Goal: Task Accomplishment & Management: Manage account settings

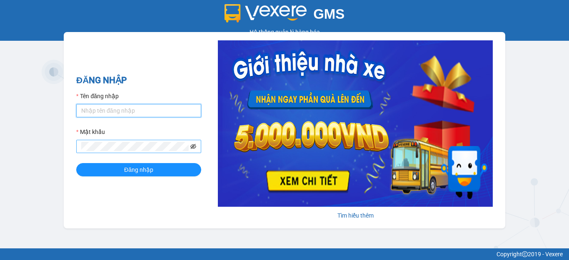
type input "hang2.xedn"
click at [195, 147] on icon "eye-invisible" at bounding box center [193, 147] width 6 height 6
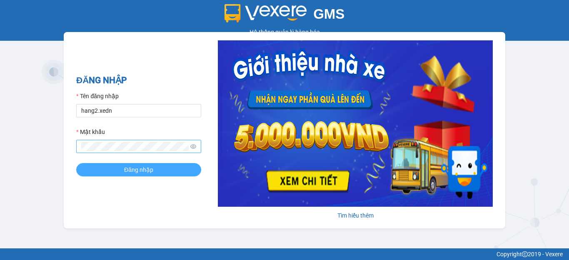
click at [182, 166] on button "Đăng nhập" at bounding box center [138, 169] width 125 height 13
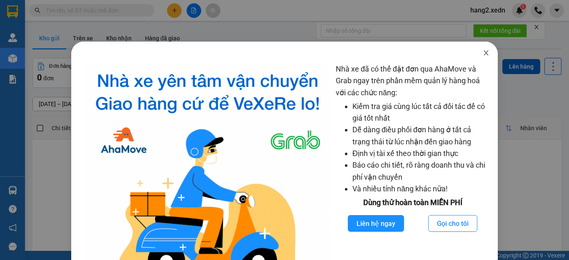
click at [483, 52] on icon "close" at bounding box center [486, 53] width 7 height 7
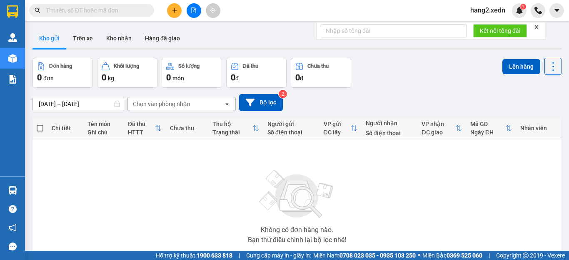
click at [538, 26] on icon "close" at bounding box center [536, 27] width 4 height 4
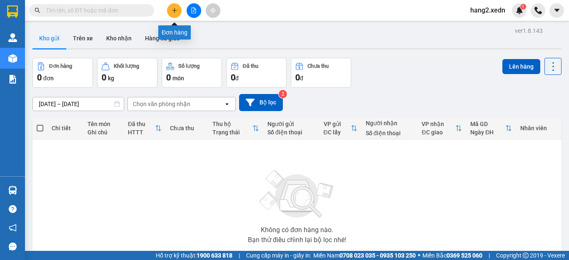
click at [172, 12] on icon "plus" at bounding box center [175, 10] width 6 height 6
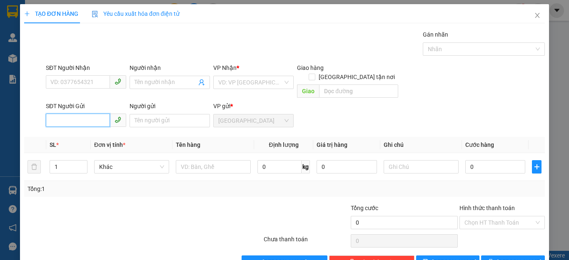
click at [81, 114] on input "SĐT Người Gửi" at bounding box center [78, 120] width 64 height 13
type input "0917719748"
click at [97, 124] on div "0917719748 - VUI" at bounding box center [84, 128] width 69 height 9
type input "0783854524"
type input "TRANG"
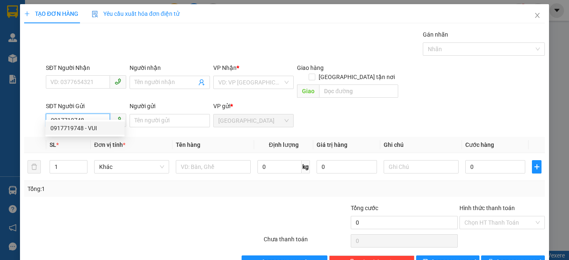
type input "VUI"
type input "50.000"
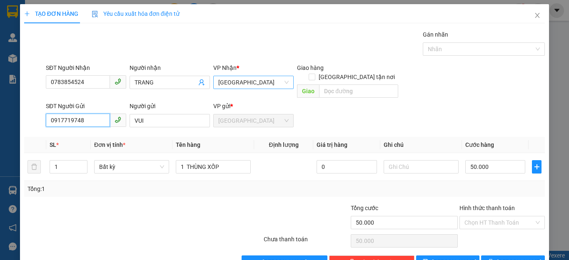
click at [243, 79] on span "Sài Gòn" at bounding box center [253, 82] width 70 height 12
type input "0917719748"
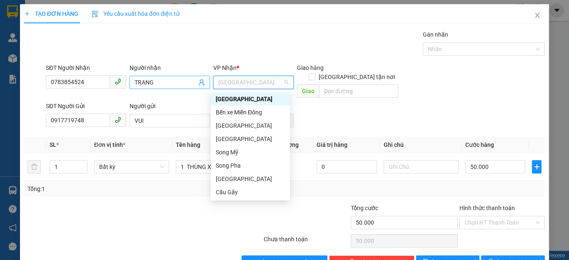
click at [173, 82] on input "TRANG" at bounding box center [165, 82] width 62 height 9
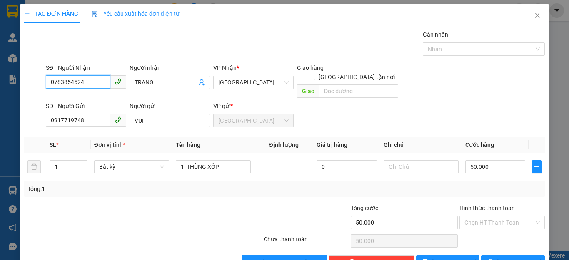
click at [97, 85] on input "0783854524" at bounding box center [78, 81] width 64 height 13
type input "0"
type input "0938226537"
click at [100, 97] on div "0938226537 - TRANG" at bounding box center [84, 99] width 69 height 9
type input "CV 30/4 BIEN HOA"
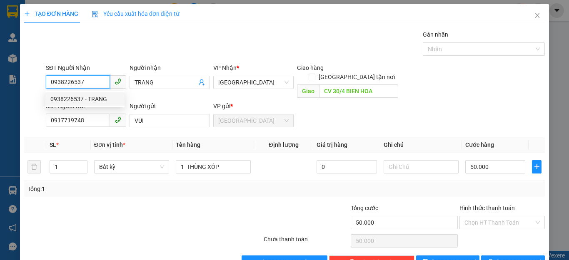
type input "80.000"
type input "0"
type input "0338935471"
click at [95, 97] on div "0338935471 - THỊNH" at bounding box center [84, 99] width 69 height 9
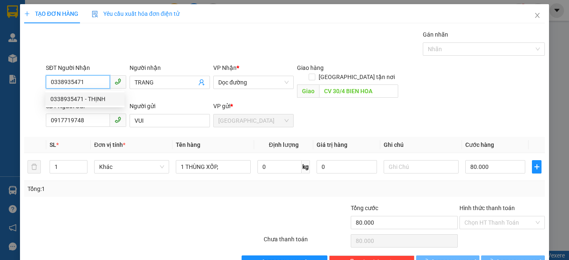
type input "THỊNH"
type input "CHỢ ĐẦU MỐI"
type input "0338935471"
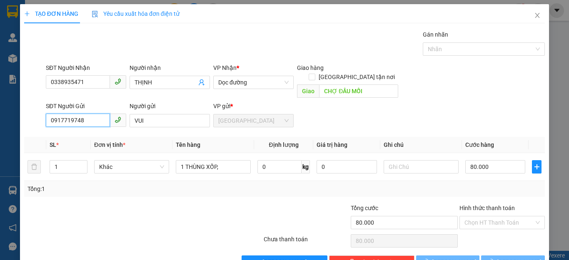
click at [95, 114] on input "0917719748" at bounding box center [78, 120] width 64 height 13
type input "150.000"
type input "0"
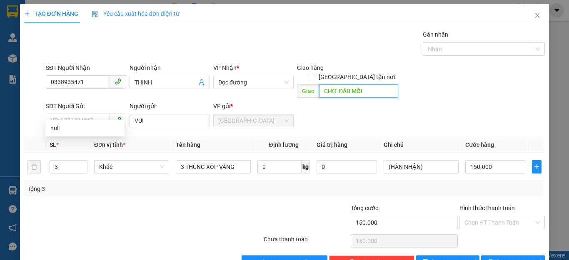
click at [371, 85] on input "CHỢ ĐẦU MỐI" at bounding box center [358, 91] width 79 height 13
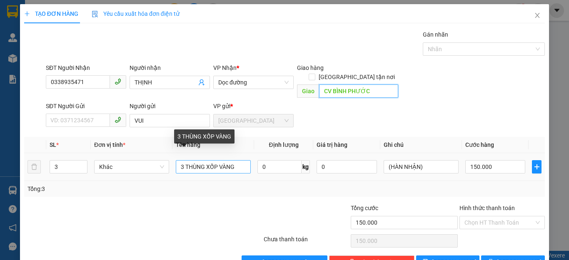
type input "CV BÌNH PHƯỚC"
click at [240, 160] on input "3 THÙNG XỐP VÀNG" at bounding box center [213, 166] width 75 height 13
type input "3"
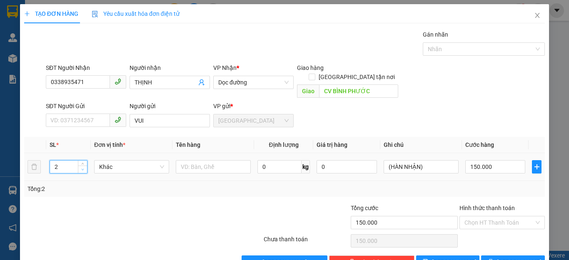
click at [81, 168] on icon "down" at bounding box center [82, 169] width 3 height 3
type input "1"
click at [81, 168] on icon "down" at bounding box center [82, 169] width 3 height 3
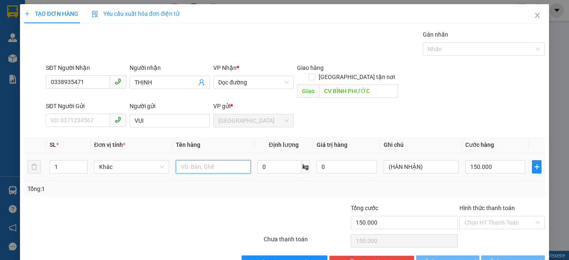
click at [210, 160] on input "text" at bounding box center [213, 166] width 75 height 13
type input "1 THUNG"
type input "0"
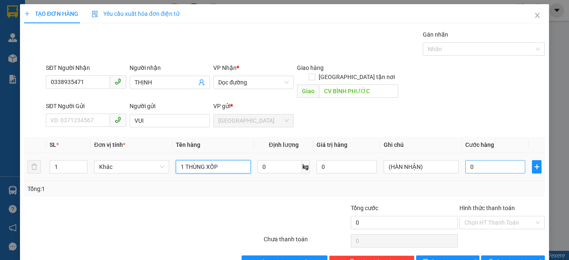
type input "1 THÙNG XỐP"
click at [499, 160] on input "0" at bounding box center [495, 166] width 60 height 13
type input "6"
type input "6.200"
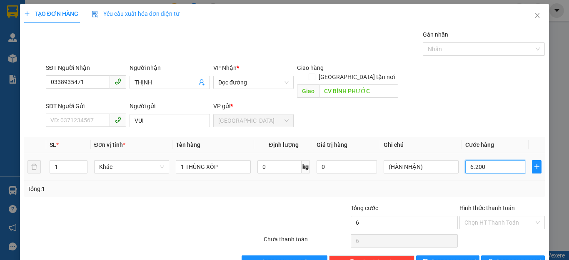
type input "6.200"
type input "62.000"
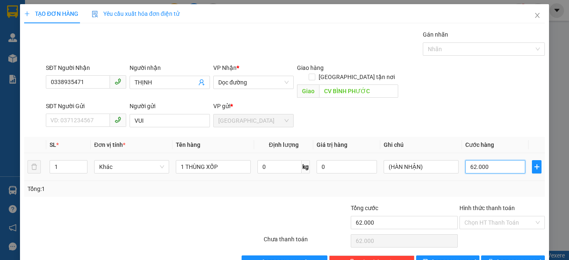
type input "620.000"
type input "62.000"
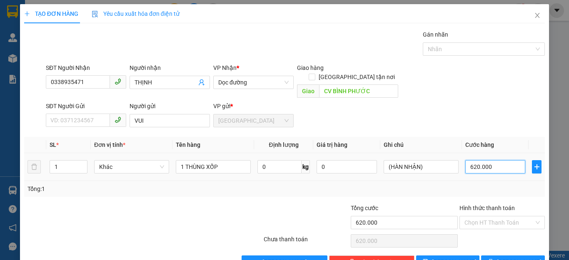
type input "62.000"
type input "6.200"
type input "620"
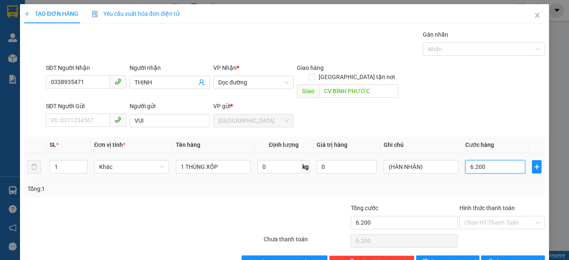
type input "620"
type input "62"
type input "6"
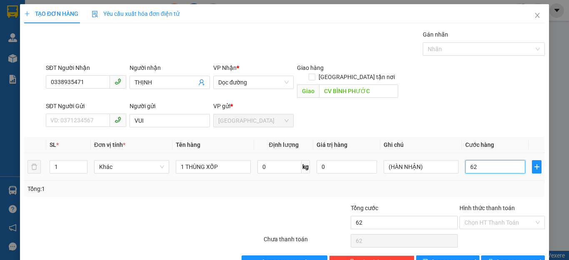
type input "6"
type input "60"
type input "600"
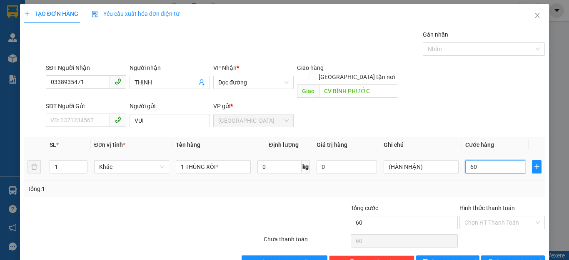
type input "600"
type input "6.000"
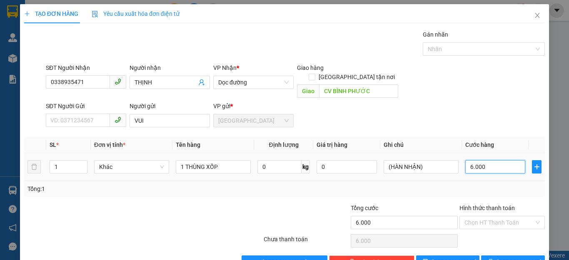
type input "60.000"
click at [471, 216] on input "Hình thức thanh toán" at bounding box center [499, 222] width 70 height 12
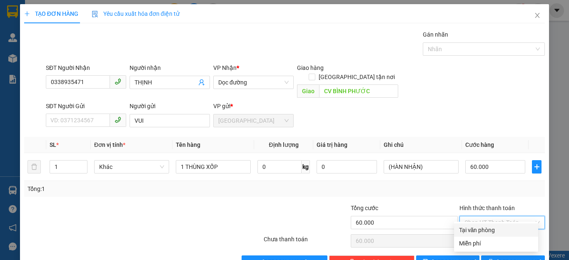
click at [476, 228] on div "Tại văn phòng" at bounding box center [496, 230] width 74 height 9
type input "0"
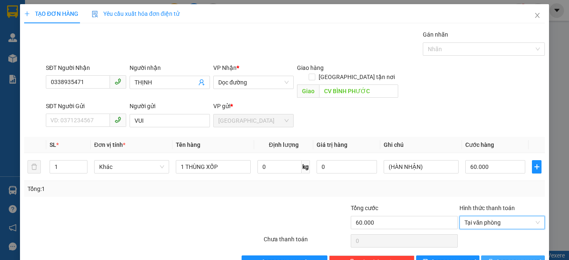
click at [500, 258] on span "Lưu và In" at bounding box center [526, 262] width 58 height 9
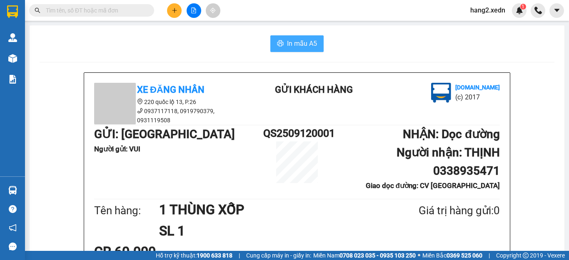
click at [294, 41] on span "In mẫu A5" at bounding box center [302, 43] width 30 height 10
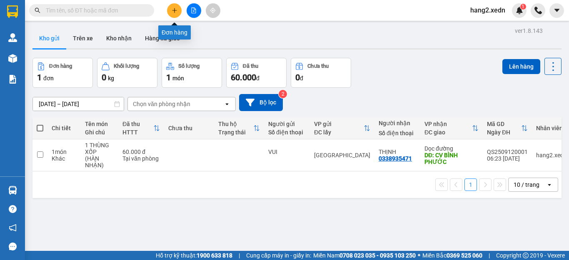
click at [174, 10] on icon "plus" at bounding box center [175, 10] width 6 height 6
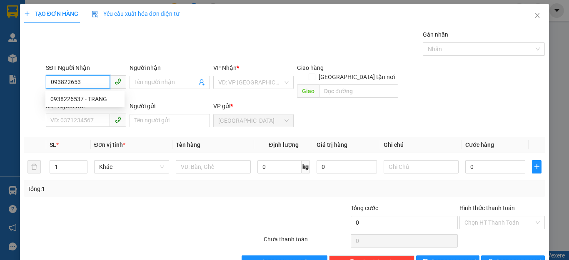
type input "0938226537"
click at [80, 98] on div "0938226537 - TRANG" at bounding box center [84, 99] width 69 height 9
type input "TRANG"
type input "CV 30/4 BIEN HOA"
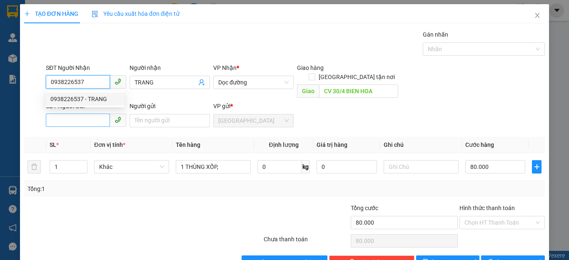
type input "80.000"
type input "0938226537"
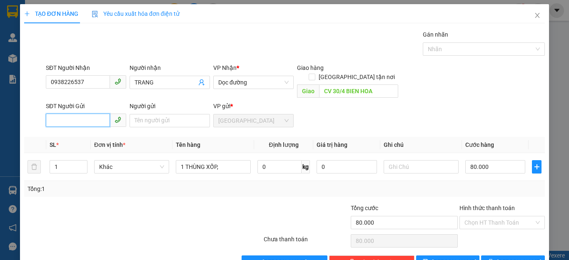
click at [82, 114] on input "SĐT Người Gửi" at bounding box center [78, 120] width 64 height 13
type input "0917719748"
click at [98, 129] on div "0917719748 - VUI" at bounding box center [84, 128] width 69 height 9
type input "VUI"
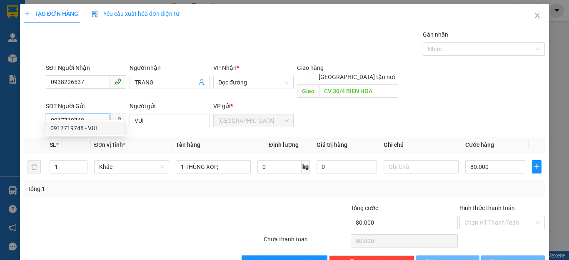
type input "50.000"
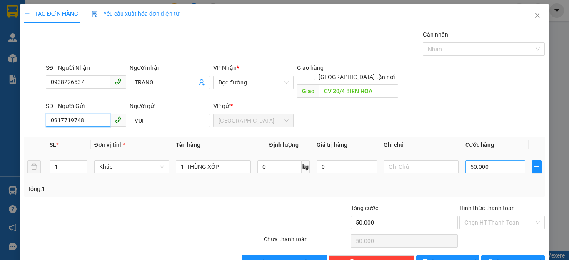
type input "0917719748"
click at [491, 160] on input "50.000" at bounding box center [495, 166] width 60 height 13
type input "7"
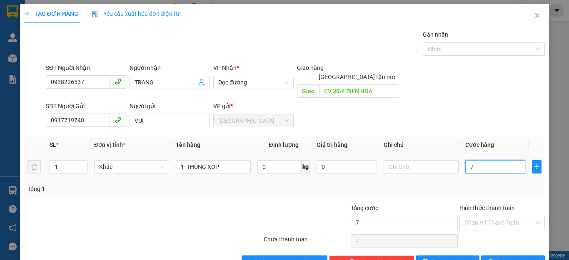
type input "70"
type input "700"
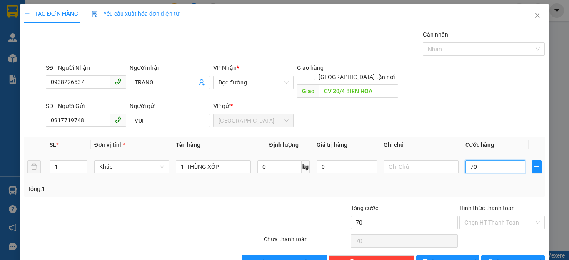
type input "700"
type input "7.000"
type input "70.000"
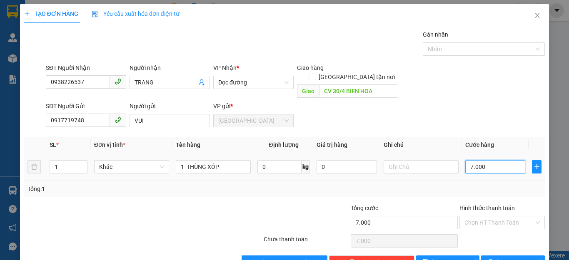
type input "70.000"
click at [477, 216] on input "Hình thức thanh toán" at bounding box center [499, 222] width 70 height 12
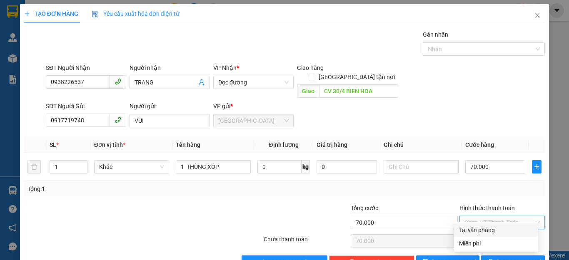
click at [478, 229] on div "Tại văn phòng" at bounding box center [496, 230] width 74 height 9
type input "0"
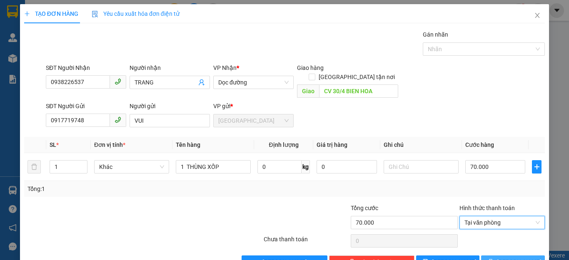
click at [501, 258] on span "Lưu và In" at bounding box center [526, 262] width 58 height 9
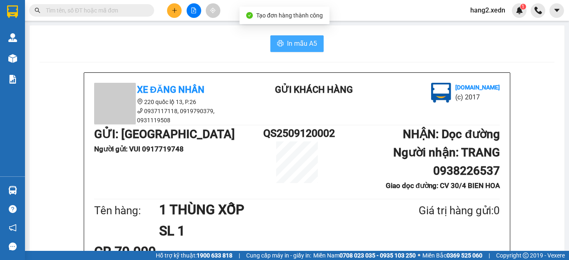
click at [290, 42] on span "In mẫu A5" at bounding box center [302, 43] width 30 height 10
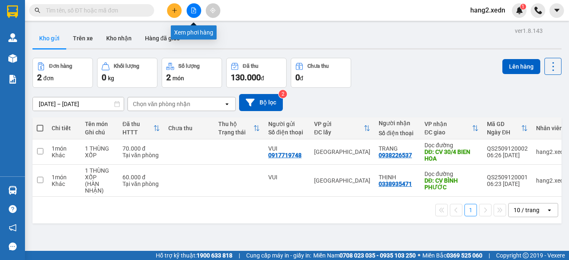
click at [192, 9] on icon "file-add" at bounding box center [194, 10] width 6 height 6
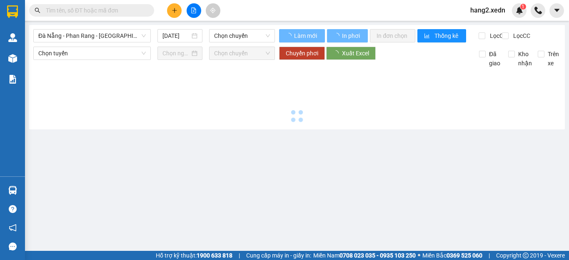
type input "12/09/2025"
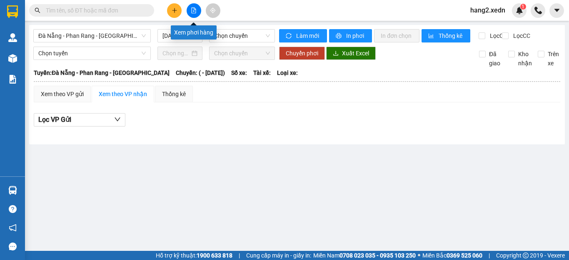
click at [194, 9] on icon "file-add" at bounding box center [194, 10] width 6 height 6
click at [205, 184] on main "Đà Nẵng - Phan Rang - Sài Gòn 12/09/2025 Chọn chuyến Làm mới In phơi In đơn chọ…" at bounding box center [284, 125] width 569 height 251
click at [195, 10] on icon "file-add" at bounding box center [194, 10] width 6 height 6
click at [98, 37] on span "Đà Nẵng - Phan Rang - Sài Gòn" at bounding box center [91, 36] width 107 height 12
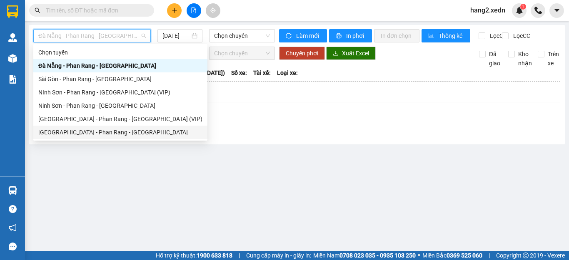
click at [84, 130] on div "Sài Gòn - Phan Rang - Ninh Sơn" at bounding box center [120, 132] width 164 height 9
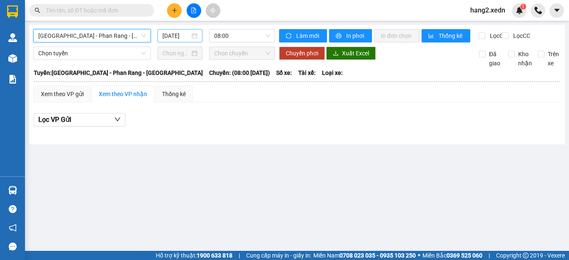
click at [177, 32] on input "12/09/2025" at bounding box center [175, 35] width 27 height 9
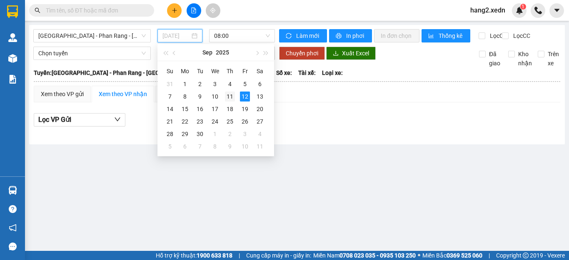
click at [231, 95] on div "11" at bounding box center [230, 97] width 10 height 10
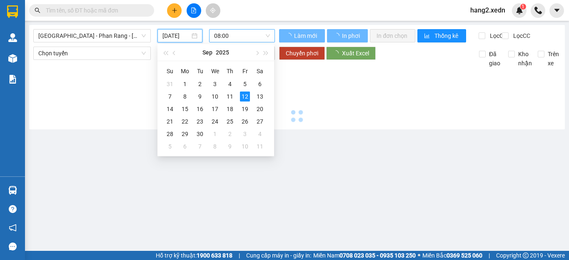
type input "11/09/2025"
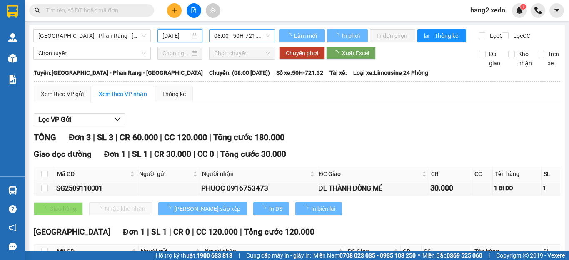
click at [248, 35] on span "08:00 - 50H-721.32" at bounding box center [242, 36] width 56 height 12
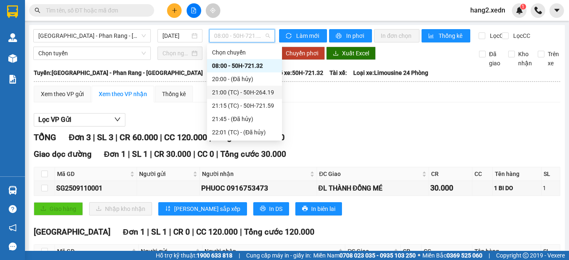
click at [242, 92] on div "21:00 (TC) - 50H-264.19" at bounding box center [244, 92] width 65 height 9
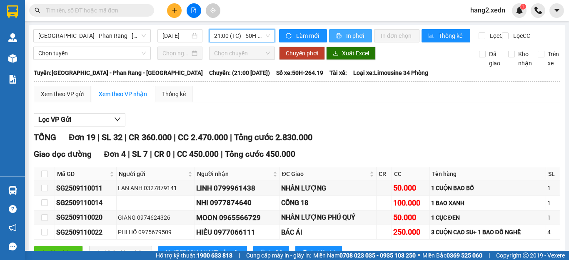
click at [346, 34] on span "In phơi" at bounding box center [355, 35] width 19 height 9
click at [351, 32] on span "In phơi" at bounding box center [355, 35] width 19 height 9
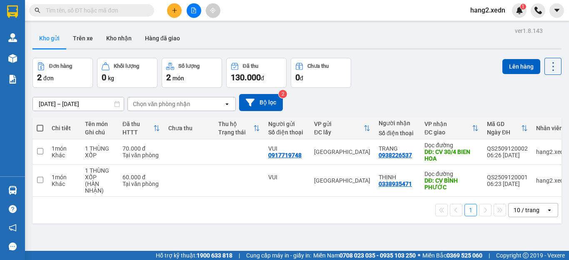
click at [37, 126] on span at bounding box center [40, 128] width 7 height 7
click at [40, 124] on input "checkbox" at bounding box center [40, 124] width 0 height 0
checkbox input "true"
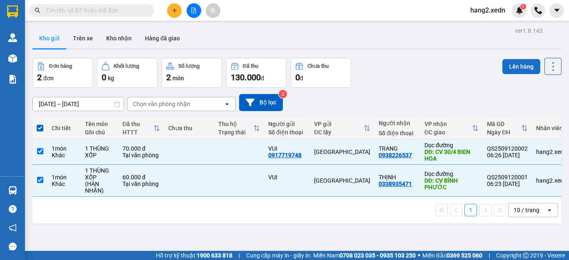
click at [503, 62] on button "Lên hàng" at bounding box center [521, 66] width 38 height 15
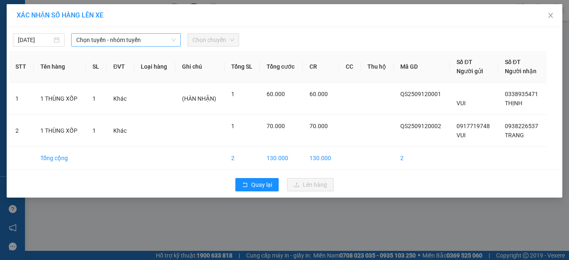
click at [100, 37] on span "Chọn tuyến - nhóm tuyến" at bounding box center [126, 40] width 100 height 12
click at [117, 43] on span "Chọn tuyến - nhóm tuyến" at bounding box center [126, 40] width 100 height 12
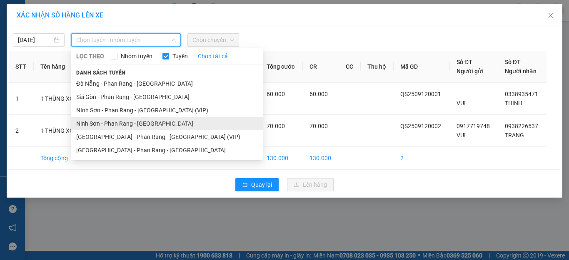
click at [97, 124] on li "Ninh Sơn - Phan Rang - Sài Gòn" at bounding box center [167, 123] width 192 height 13
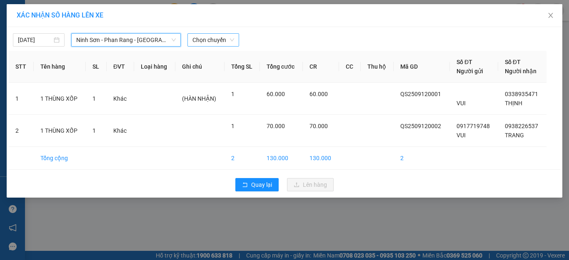
click at [207, 36] on span "Chọn chuyến" at bounding box center [213, 40] width 42 height 12
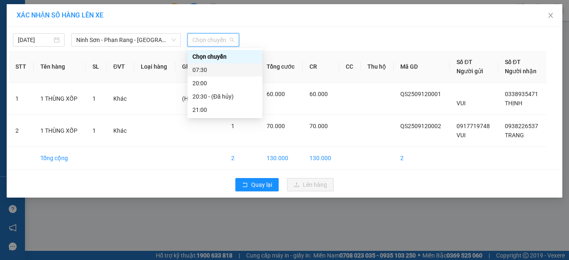
click at [204, 68] on div "07:30" at bounding box center [224, 69] width 65 height 9
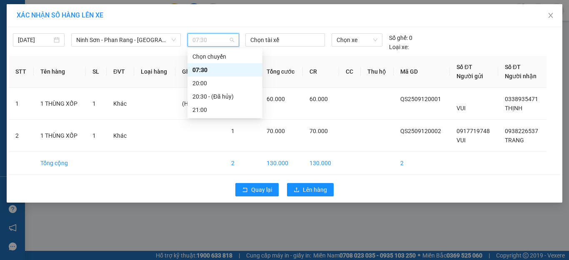
click at [207, 38] on span "07:30" at bounding box center [213, 40] width 42 height 12
click at [206, 71] on div "07:30" at bounding box center [224, 69] width 65 height 9
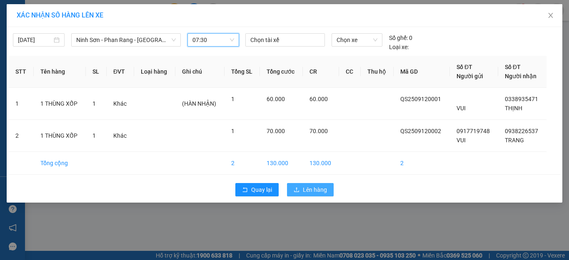
click at [308, 188] on span "Lên hàng" at bounding box center [315, 189] width 24 height 9
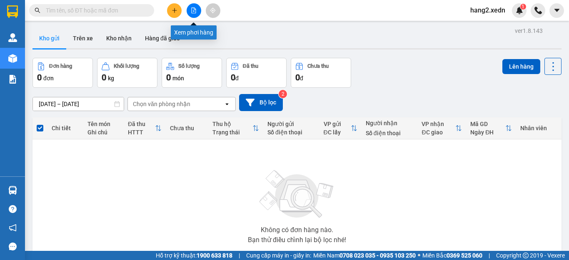
click at [192, 9] on icon "file-add" at bounding box center [194, 10] width 5 height 6
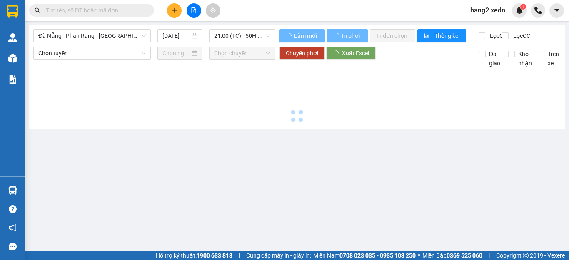
type input "12/09/2025"
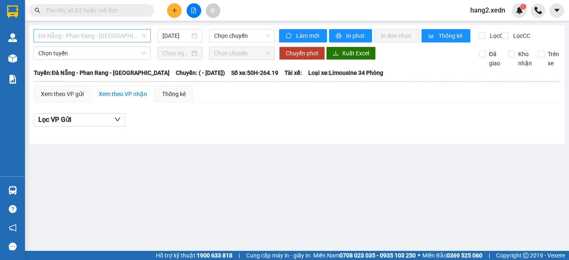
click at [57, 34] on span "Đà Nẵng - Phan Rang - Sài Gòn" at bounding box center [91, 36] width 107 height 12
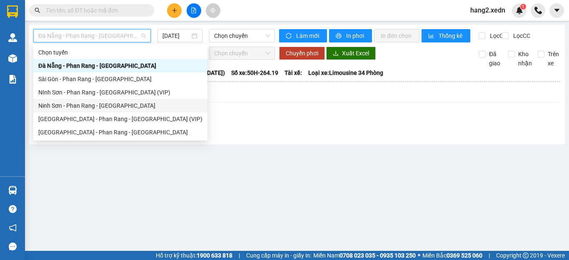
click at [53, 105] on div "Ninh Sơn - Phan Rang - Sài Gòn" at bounding box center [120, 105] width 164 height 9
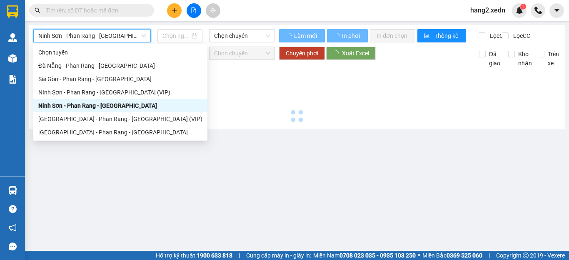
type input "12/09/2025"
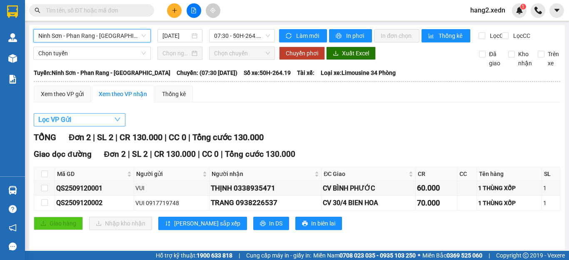
click at [52, 124] on span "Lọc VP Gửi" at bounding box center [54, 119] width 33 height 10
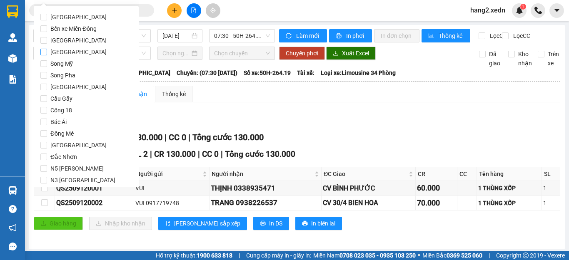
click at [67, 52] on span "Quảng Sơn" at bounding box center [78, 52] width 63 height 12
click at [47, 52] on input "Quảng Sơn" at bounding box center [43, 52] width 7 height 7
checkbox input "true"
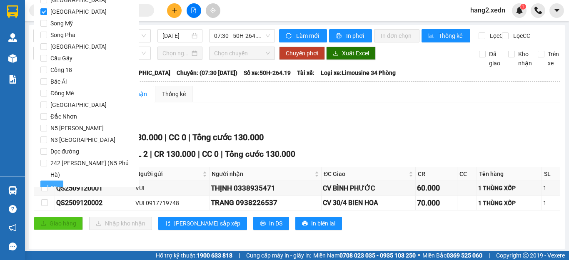
click at [53, 183] on span "Lọc" at bounding box center [52, 187] width 10 height 9
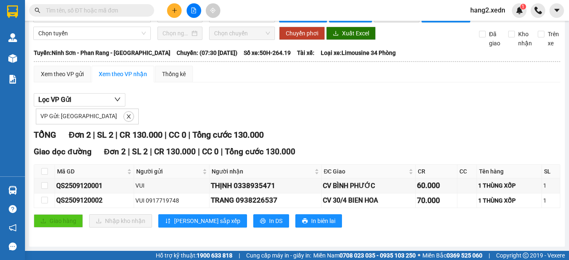
scroll to position [0, 0]
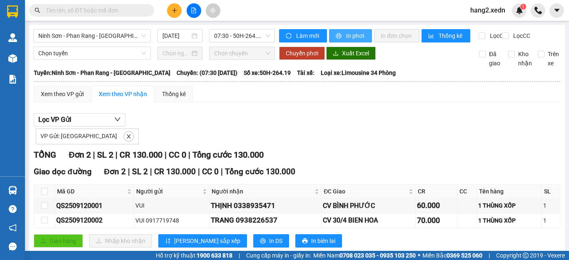
click at [346, 33] on span "In phơi" at bounding box center [355, 35] width 19 height 9
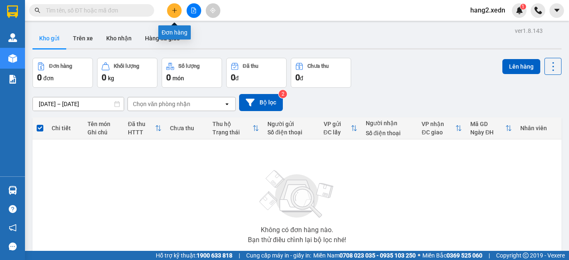
click at [172, 8] on icon "plus" at bounding box center [175, 10] width 6 height 6
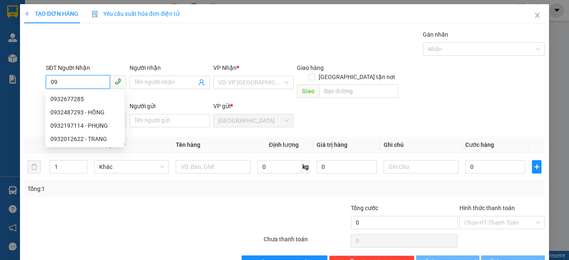
type input "0"
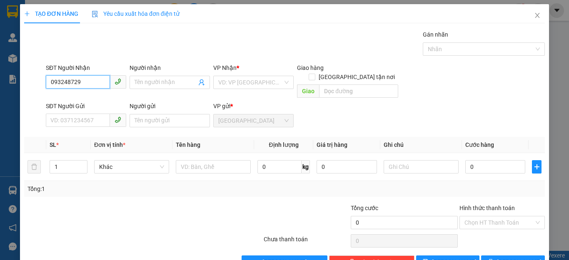
type input "0932487293"
click at [94, 99] on div "0932487293 - HỒNG" at bounding box center [84, 99] width 69 height 9
type input "HỒNG"
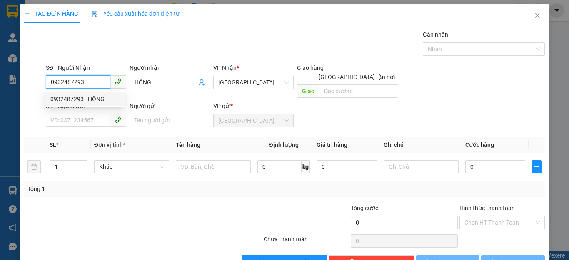
type input "40.000"
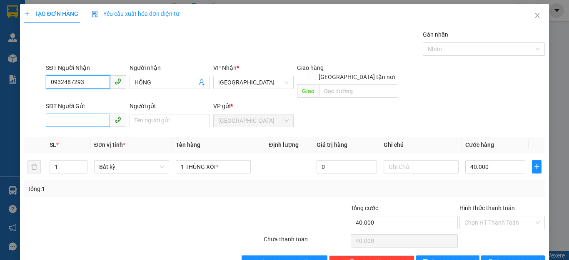
type input "0932487293"
click at [91, 114] on input "SĐT Người Gửi" at bounding box center [78, 120] width 64 height 13
type input "0"
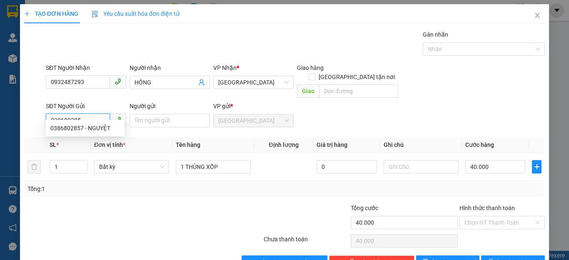
type input "0386802857"
click at [97, 126] on div "0386802857 - NGUYỆT" at bounding box center [84, 128] width 69 height 9
type input "NGUYỆT"
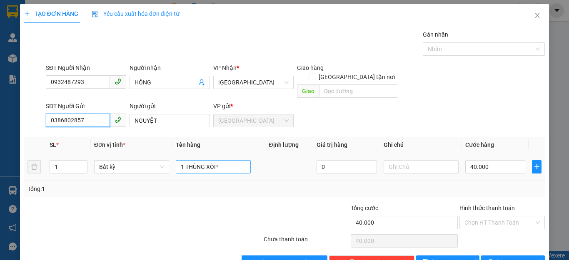
type input "0386802857"
click at [232, 161] on input "1 THÙNG XỐP" at bounding box center [213, 166] width 75 height 13
type input "1 THÙNG XỐP TRẮNG"
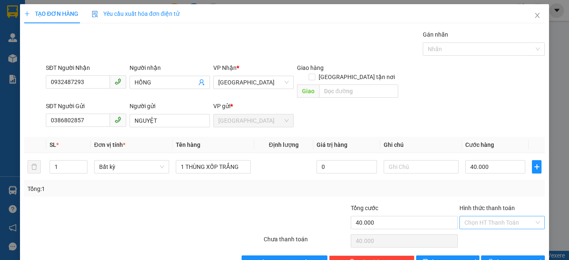
click at [482, 216] on input "Hình thức thanh toán" at bounding box center [499, 222] width 70 height 12
click at [485, 229] on div "Tại văn phòng" at bounding box center [496, 230] width 74 height 9
type input "0"
click at [493, 259] on icon "printer" at bounding box center [491, 262] width 6 height 6
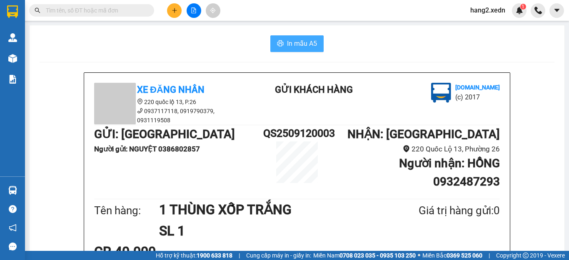
click at [299, 45] on span "In mẫu A5" at bounding box center [302, 43] width 30 height 10
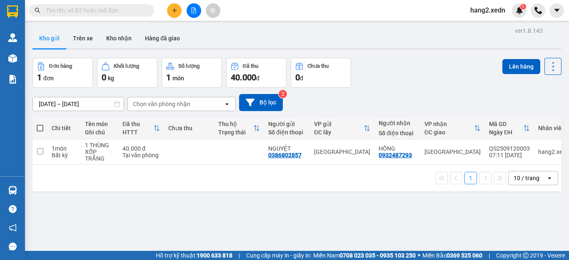
click at [39, 126] on span at bounding box center [40, 128] width 7 height 7
click at [40, 124] on input "checkbox" at bounding box center [40, 124] width 0 height 0
checkbox input "true"
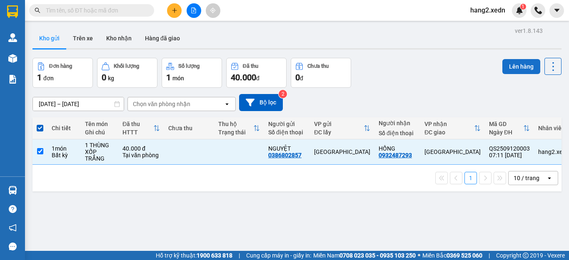
click at [513, 67] on button "Lên hàng" at bounding box center [521, 66] width 38 height 15
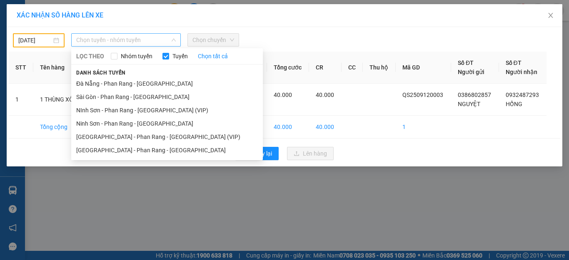
click at [110, 36] on span "Chọn tuyến - nhóm tuyến" at bounding box center [126, 40] width 100 height 12
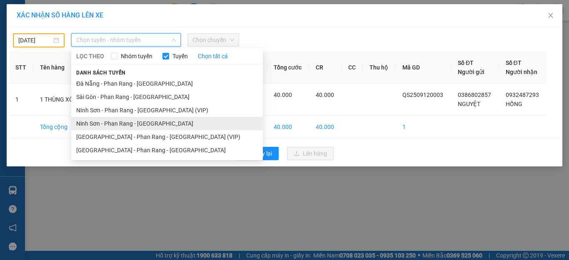
click at [101, 126] on li "Ninh Sơn - Phan Rang - Sài Gòn" at bounding box center [167, 123] width 192 height 13
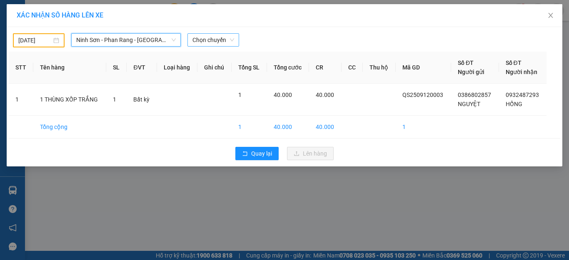
click at [221, 37] on span "Chọn chuyến" at bounding box center [213, 40] width 42 height 12
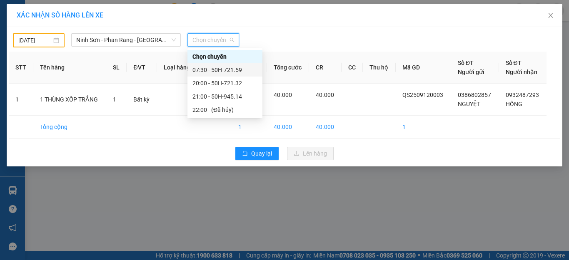
click at [215, 70] on div "07:30 - 50H-721.59" at bounding box center [224, 69] width 65 height 9
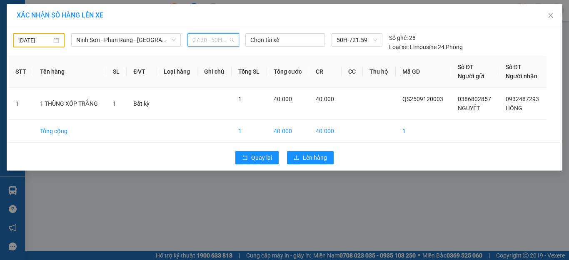
click at [223, 40] on span "07:30 - 50H-721.59" at bounding box center [213, 40] width 42 height 12
click at [190, 197] on div "XÁC NHẬN SỐ HÀNG LÊN XE 11/09/2025 Ninh Sơn - Phan Rang - Sài Gòn LỌC THEO Nhóm…" at bounding box center [284, 130] width 569 height 260
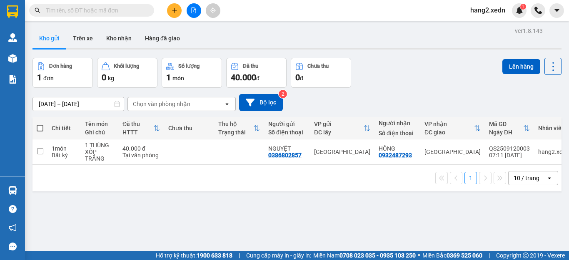
click at [41, 127] on span at bounding box center [40, 128] width 7 height 7
click at [40, 124] on input "checkbox" at bounding box center [40, 124] width 0 height 0
checkbox input "true"
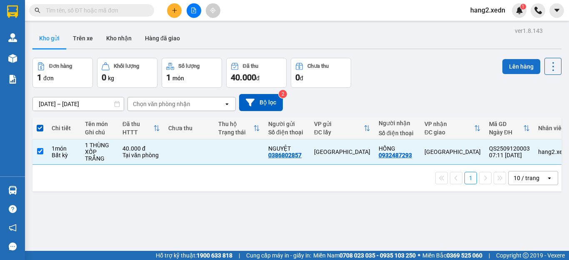
click at [506, 65] on button "Lên hàng" at bounding box center [521, 66] width 38 height 15
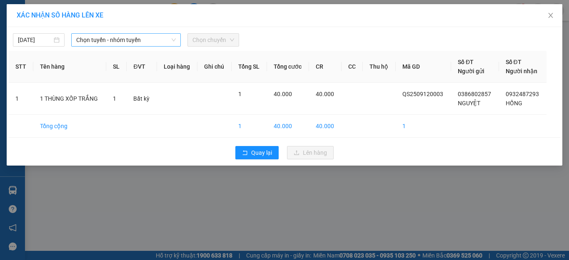
click at [109, 35] on span "Chọn tuyến - nhóm tuyến" at bounding box center [126, 40] width 100 height 12
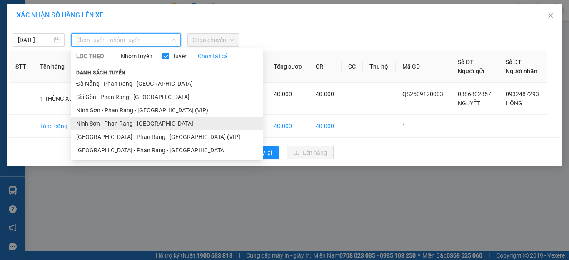
click at [95, 126] on li "Ninh Sơn - Phan Rang - Sài Gòn" at bounding box center [167, 123] width 192 height 13
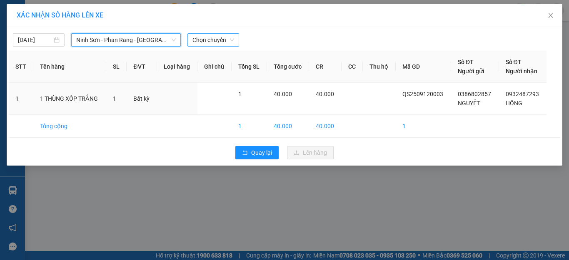
click at [218, 38] on span "Chọn chuyến" at bounding box center [213, 40] width 42 height 12
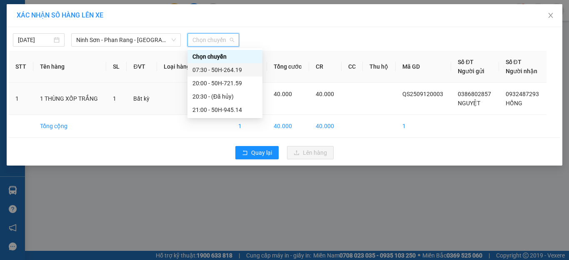
click at [208, 66] on div "07:30 - 50H-264.19" at bounding box center [224, 69] width 65 height 9
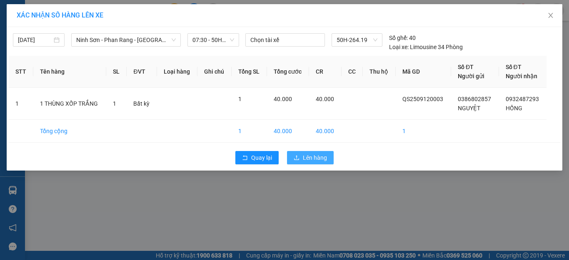
click at [323, 160] on span "Lên hàng" at bounding box center [315, 157] width 24 height 9
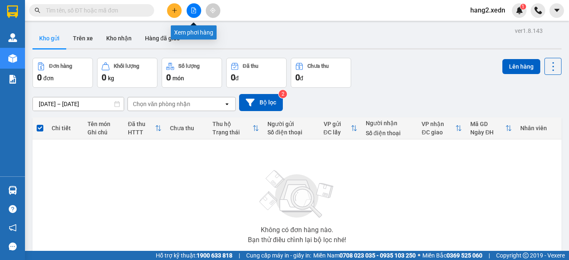
click at [193, 6] on button at bounding box center [194, 10] width 15 height 15
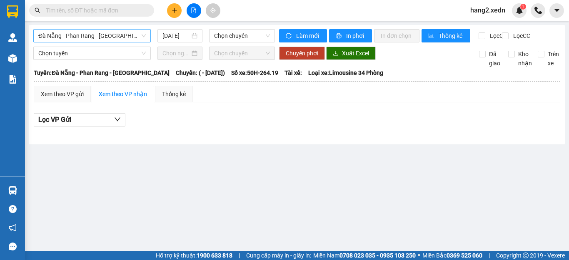
click at [103, 30] on span "Đà Nẵng - Phan Rang - Sài Gòn" at bounding box center [91, 36] width 107 height 12
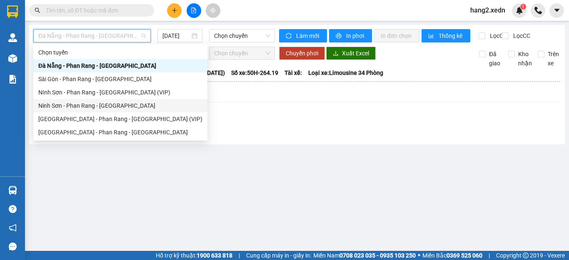
click at [71, 101] on div "Ninh Sơn - Phan Rang - Sài Gòn" at bounding box center [120, 105] width 174 height 13
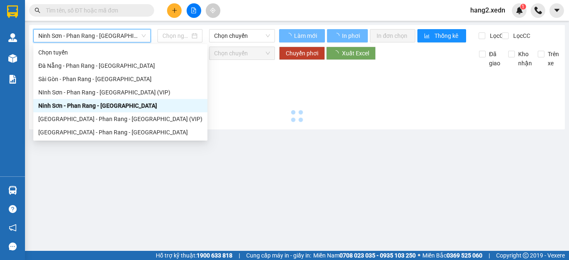
type input "12/09/2025"
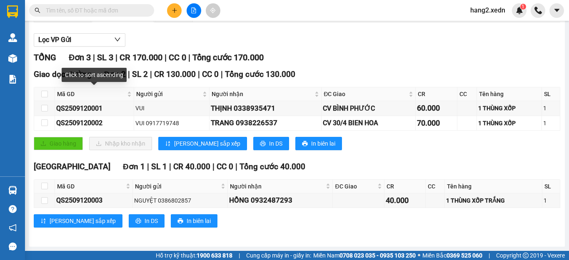
scroll to position [45, 0]
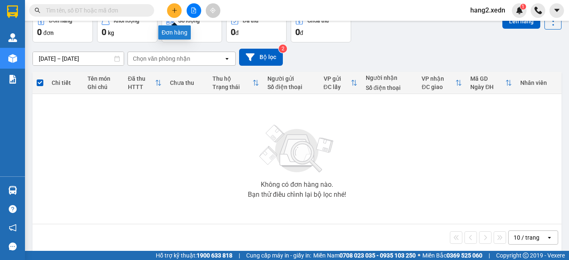
click at [172, 12] on icon "plus" at bounding box center [175, 10] width 6 height 6
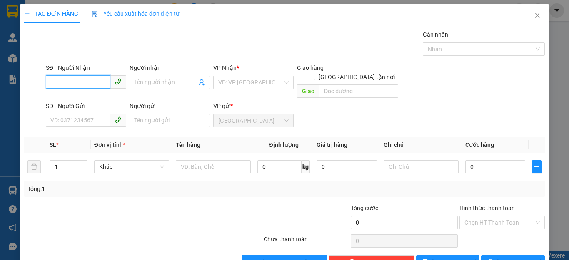
click at [77, 82] on input "SĐT Người Nhận" at bounding box center [78, 81] width 64 height 13
type input "0397529101"
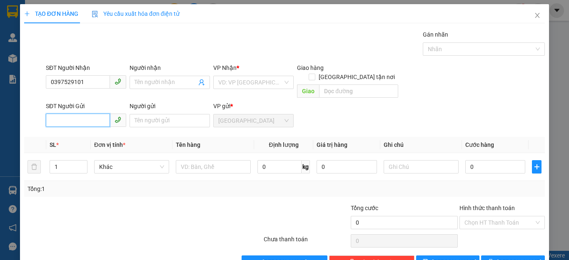
click at [65, 114] on input "SĐT Người Gửi" at bounding box center [78, 120] width 64 height 13
type input "0327022975"
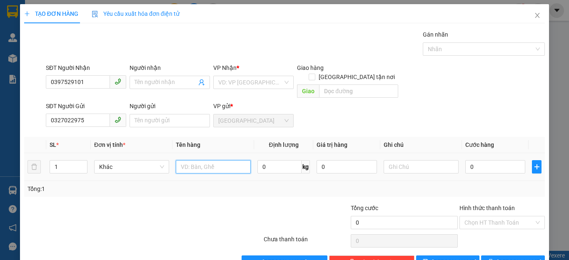
click at [219, 163] on input "text" at bounding box center [213, 166] width 75 height 13
type input "1 THÙNG GIẤY"
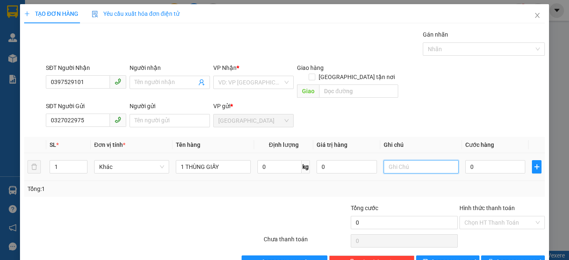
click at [414, 160] on input "text" at bounding box center [420, 166] width 75 height 13
click at [496, 162] on input "0" at bounding box center [495, 166] width 60 height 13
click at [386, 160] on input "text" at bounding box center [420, 166] width 75 height 13
type input "N"
click at [490, 163] on input "0" at bounding box center [495, 166] width 60 height 13
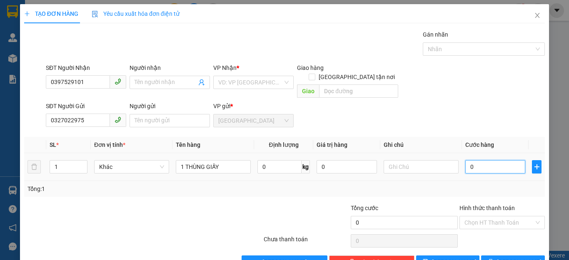
type input "8"
type input "80"
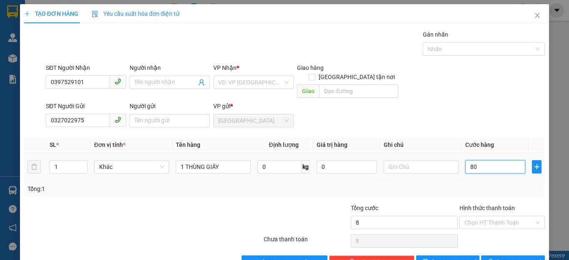
type input "80"
type input "800"
type input "8.000"
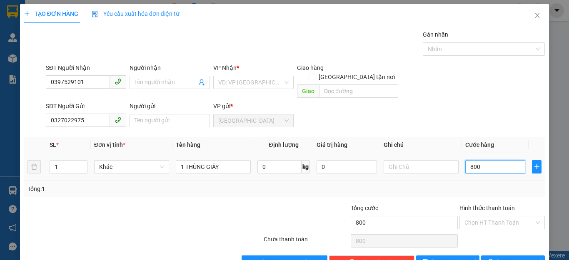
type input "8.000"
type input "80.000"
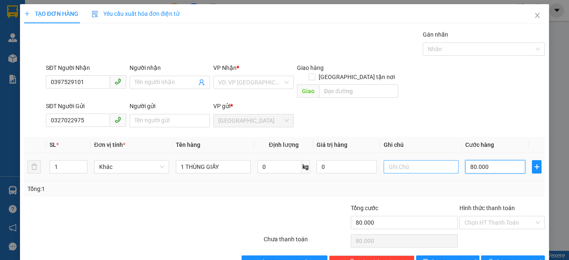
type input "80.000"
click at [395, 160] on input "text" at bounding box center [420, 166] width 75 height 13
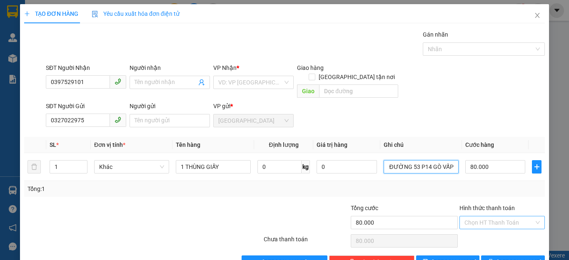
type input "NHÀ TẬP THỂ HỒNG NGỌC 591 1D ĐƯỜNG 53 P14 GÒ VẤP"
click at [488, 216] on input "Hình thức thanh toán" at bounding box center [499, 222] width 70 height 12
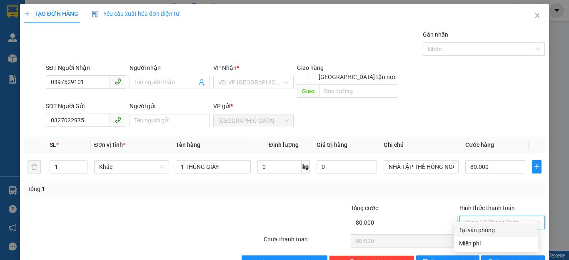
click at [487, 229] on div "Tại văn phòng" at bounding box center [496, 230] width 74 height 9
type input "0"
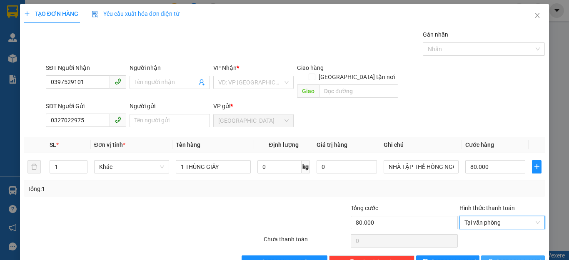
click at [493, 259] on icon "printer" at bounding box center [491, 262] width 6 height 6
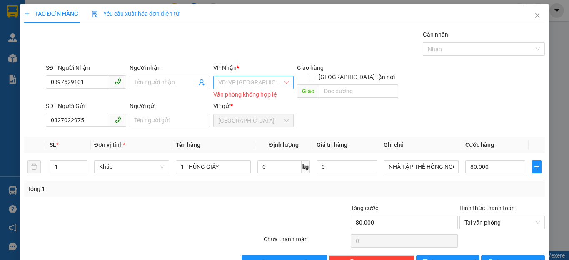
click at [262, 78] on input "search" at bounding box center [250, 82] width 65 height 12
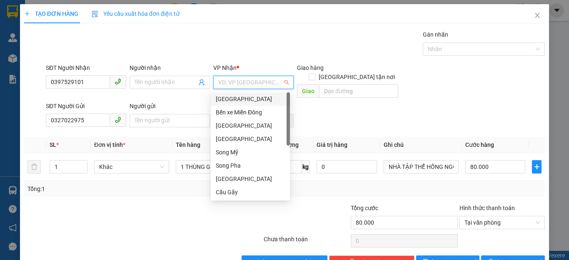
click at [259, 99] on div "Sài Gòn" at bounding box center [250, 99] width 69 height 9
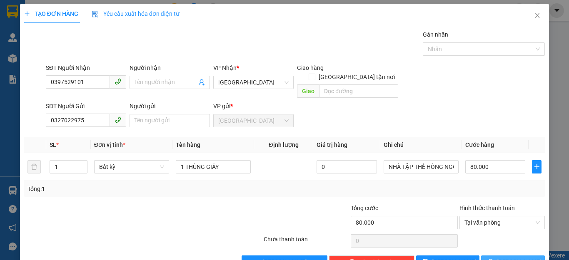
click at [493, 259] on icon "printer" at bounding box center [491, 262] width 6 height 6
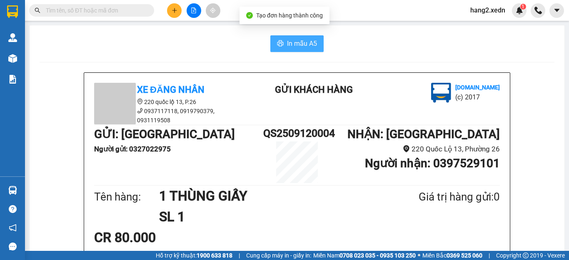
click at [287, 42] on span "In mẫu A5" at bounding box center [302, 43] width 30 height 10
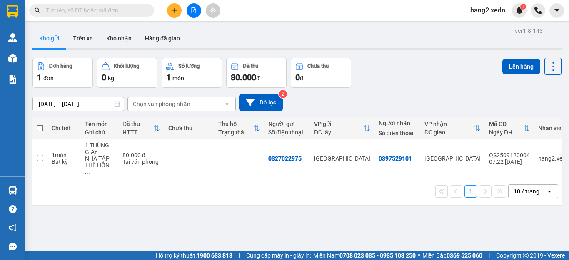
click at [174, 10] on icon "plus" at bounding box center [174, 10] width 5 height 0
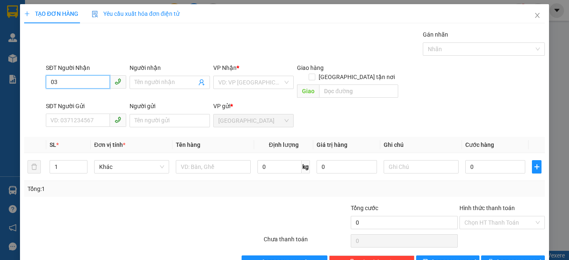
type input "0"
type input "0399934030"
click at [82, 99] on div "0399934030 - NGHĨA" at bounding box center [84, 99] width 69 height 9
type input "NGHĨA"
type input "AN SƯƠNG"
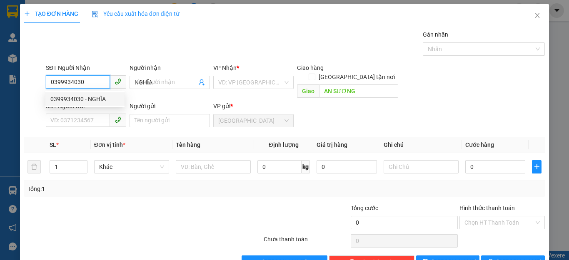
type input "200.000"
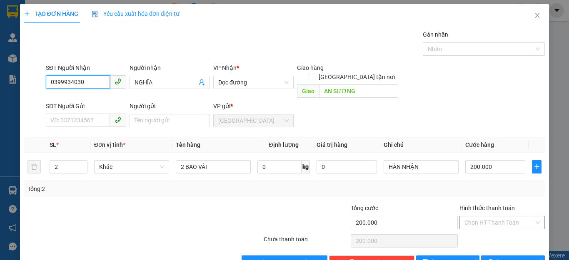
type input "0399934030"
click at [476, 216] on input "Hình thức thanh toán" at bounding box center [499, 222] width 70 height 12
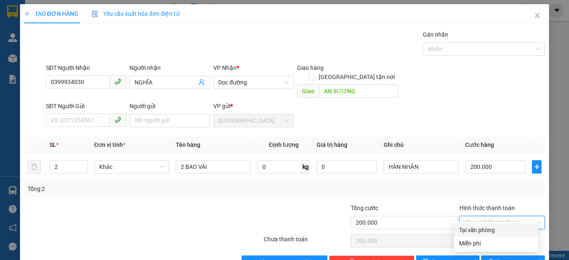
click at [481, 230] on div "Tại văn phòng" at bounding box center [496, 230] width 74 height 9
type input "0"
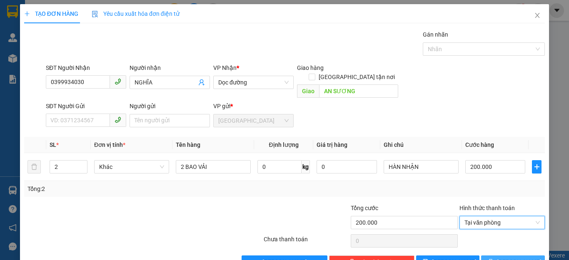
click at [502, 258] on span "Lưu và In" at bounding box center [526, 262] width 58 height 9
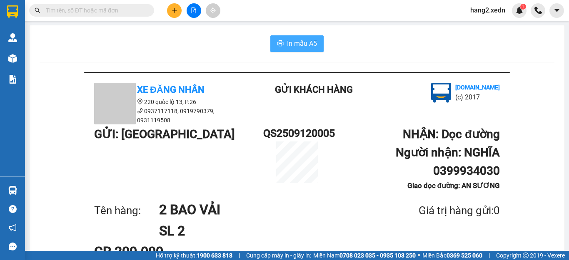
click at [287, 43] on span "In mẫu A5" at bounding box center [302, 43] width 30 height 10
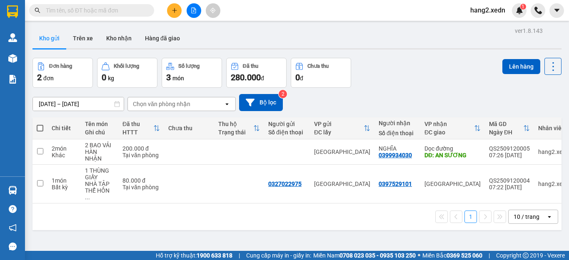
click at [37, 124] on label at bounding box center [40, 128] width 7 height 8
click at [40, 124] on input "checkbox" at bounding box center [40, 124] width 0 height 0
checkbox input "true"
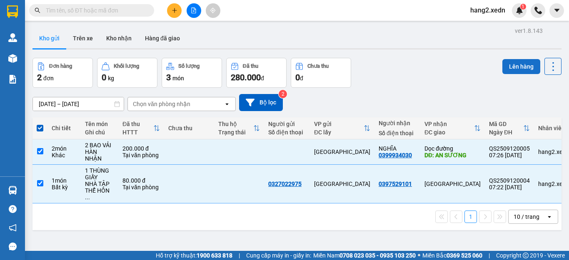
click at [521, 65] on button "Lên hàng" at bounding box center [521, 66] width 38 height 15
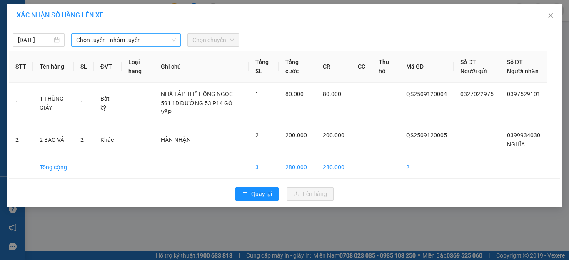
click at [96, 40] on span "Chọn tuyến - nhóm tuyến" at bounding box center [126, 40] width 100 height 12
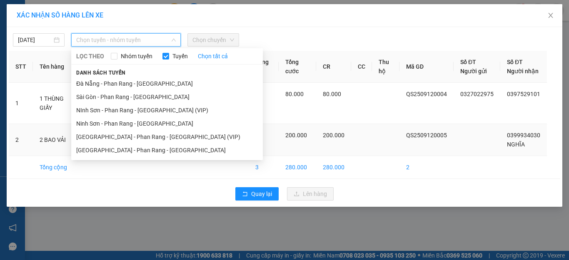
click at [91, 125] on li "Ninh Sơn - Phan Rang - Sài Gòn" at bounding box center [167, 123] width 192 height 13
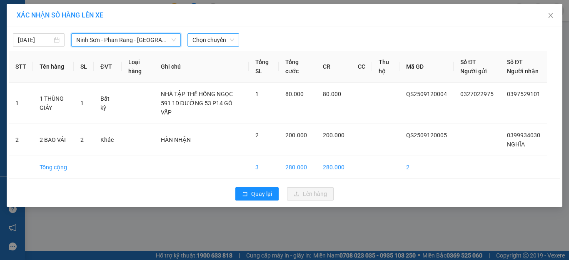
click at [224, 41] on span "Chọn chuyến" at bounding box center [213, 40] width 42 height 12
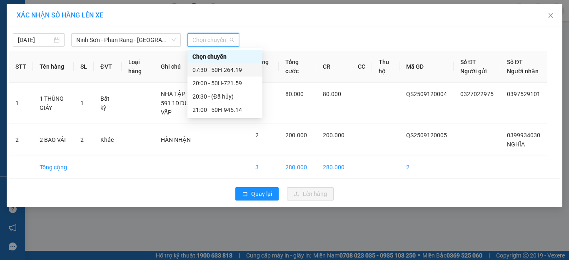
click at [212, 71] on div "07:30 - 50H-264.19" at bounding box center [224, 69] width 65 height 9
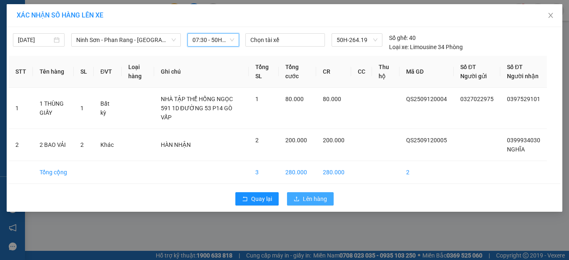
click at [310, 200] on span "Lên hàng" at bounding box center [315, 198] width 24 height 9
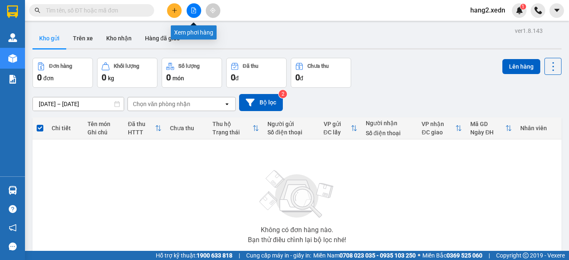
click at [192, 6] on button at bounding box center [194, 10] width 15 height 15
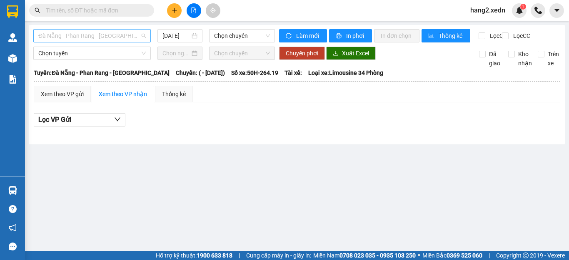
click at [59, 33] on span "Đà Nẵng - Phan Rang - Sài Gòn" at bounding box center [91, 36] width 107 height 12
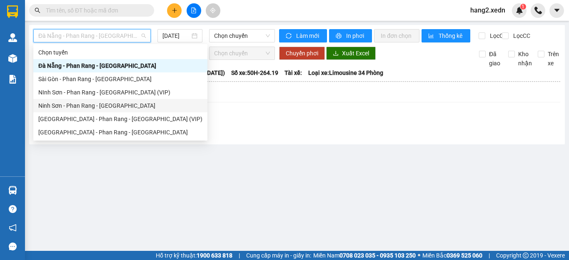
click at [67, 102] on div "Ninh Sơn - Phan Rang - Sài Gòn" at bounding box center [120, 105] width 164 height 9
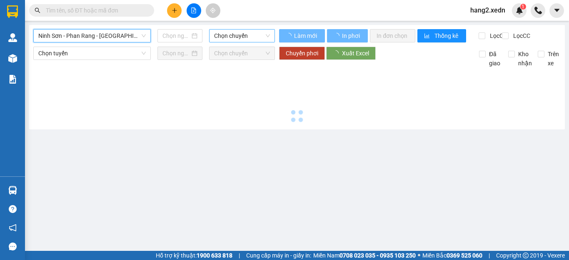
type input "12/09/2025"
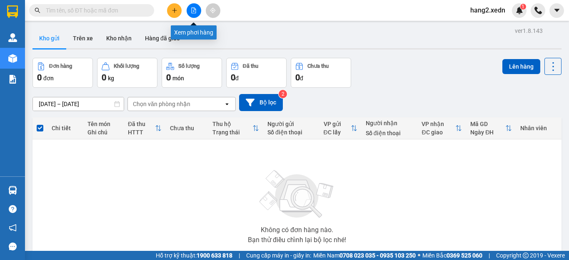
click at [196, 9] on icon "file-add" at bounding box center [194, 10] width 6 height 6
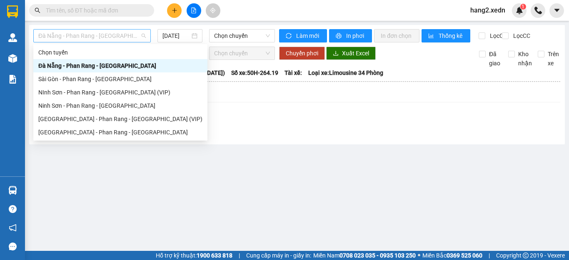
click at [54, 30] on span "Đà Nẵng - Phan Rang - Sài Gòn" at bounding box center [91, 36] width 107 height 12
click at [62, 102] on div "Ninh Sơn - Phan Rang - Sài Gòn" at bounding box center [120, 105] width 164 height 9
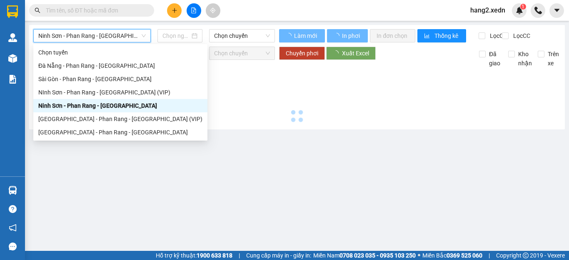
type input "12/09/2025"
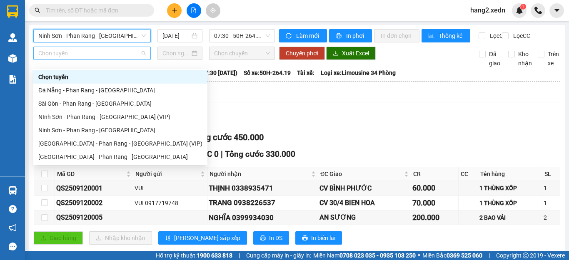
click at [52, 60] on span "Chọn tuyến" at bounding box center [91, 53] width 107 height 12
click at [309, 124] on div "Lọc VP Gửi" at bounding box center [297, 120] width 526 height 14
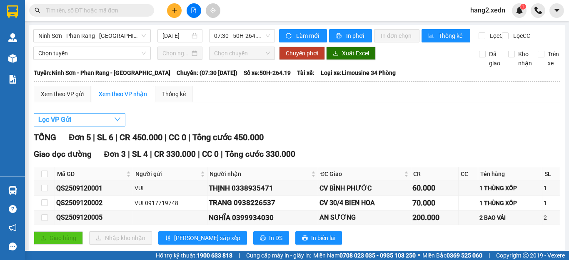
click at [59, 123] on span "Lọc VP Gửi" at bounding box center [54, 119] width 33 height 10
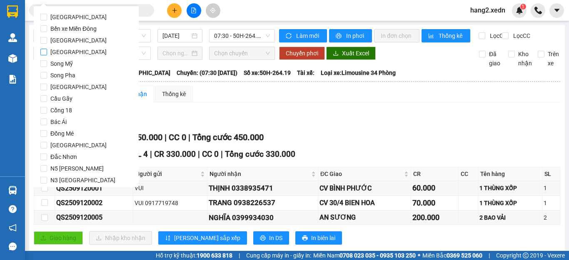
click at [50, 52] on span "Quảng Sơn" at bounding box center [78, 52] width 63 height 12
click at [47, 52] on input "Quảng Sơn" at bounding box center [43, 52] width 7 height 7
checkbox input "true"
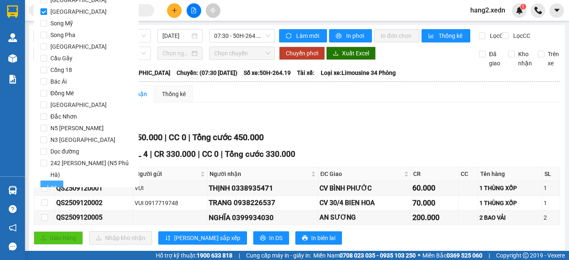
click at [47, 181] on button "Lọc" at bounding box center [51, 187] width 23 height 13
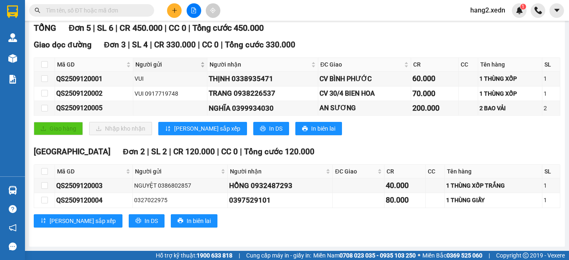
scroll to position [0, 0]
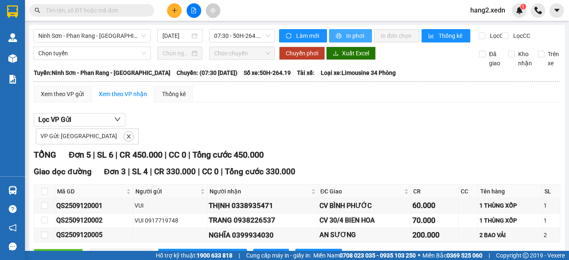
click at [351, 35] on span "In phơi" at bounding box center [355, 35] width 19 height 9
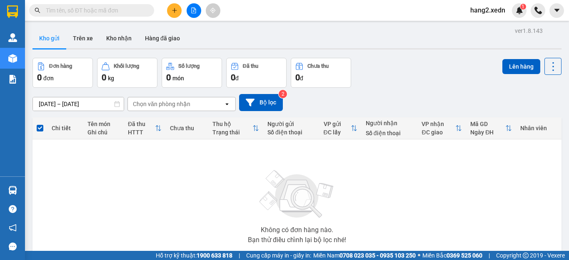
click at [496, 13] on span "hang2.xedn" at bounding box center [487, 10] width 48 height 10
click at [488, 27] on span "Đăng xuất" at bounding box center [493, 25] width 35 height 9
